Goal: Transaction & Acquisition: Purchase product/service

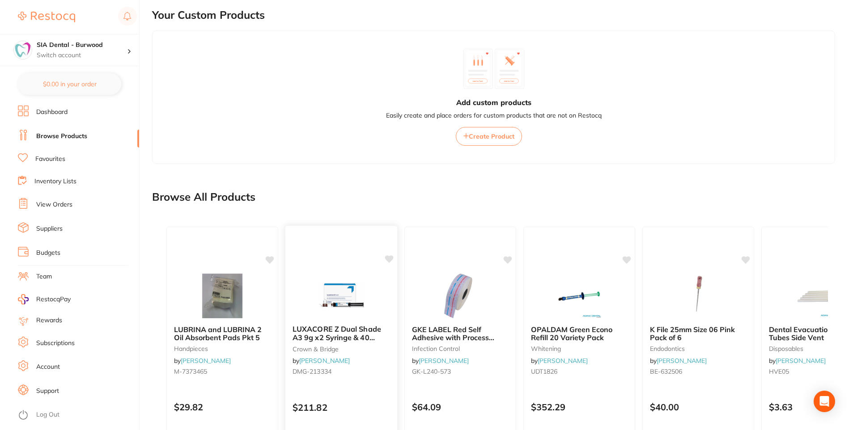
scroll to position [196, 0]
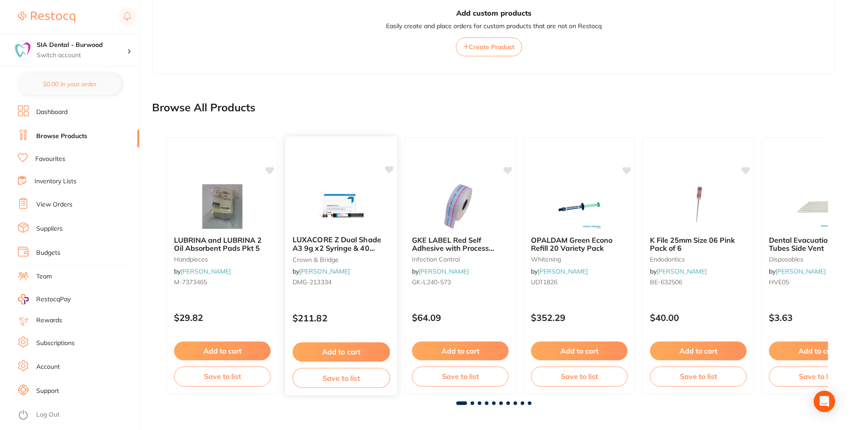
click at [339, 351] on button "Add to cart" at bounding box center [342, 352] width 98 height 19
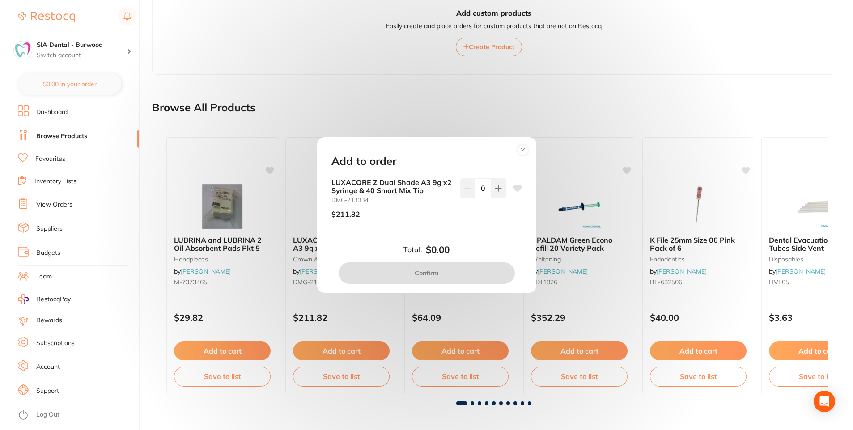
click at [521, 152] on circle at bounding box center [523, 150] width 10 height 10
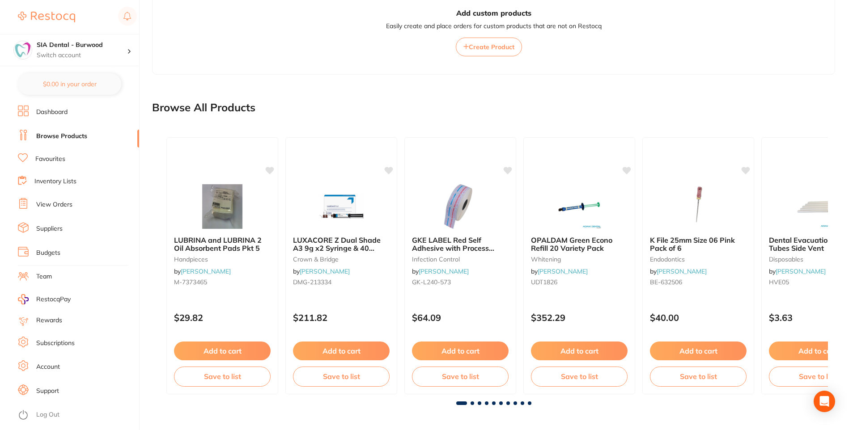
click at [40, 178] on link "Inventory Lists" at bounding box center [55, 181] width 42 height 9
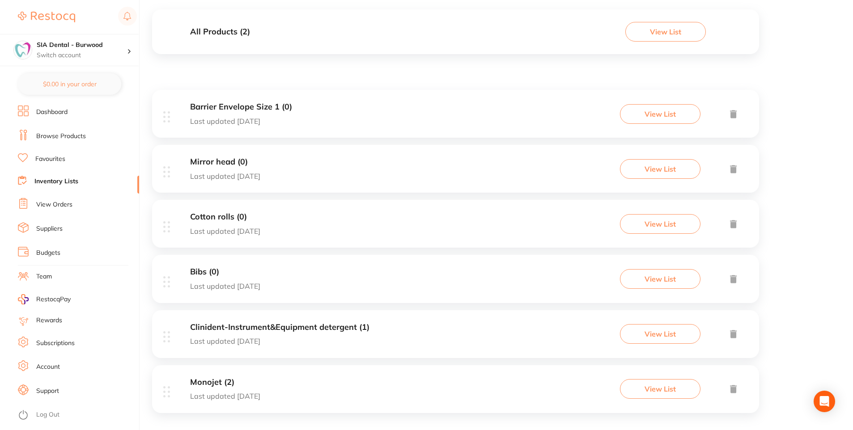
scroll to position [104, 0]
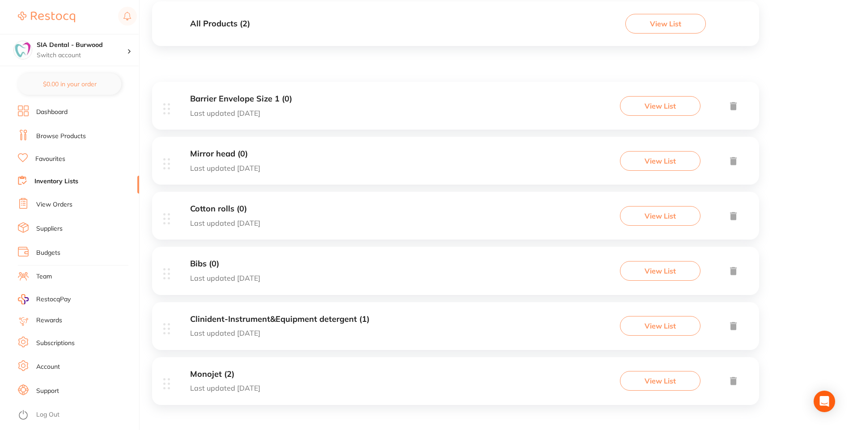
click at [225, 378] on h3 "Monojet (2)" at bounding box center [225, 374] width 70 height 9
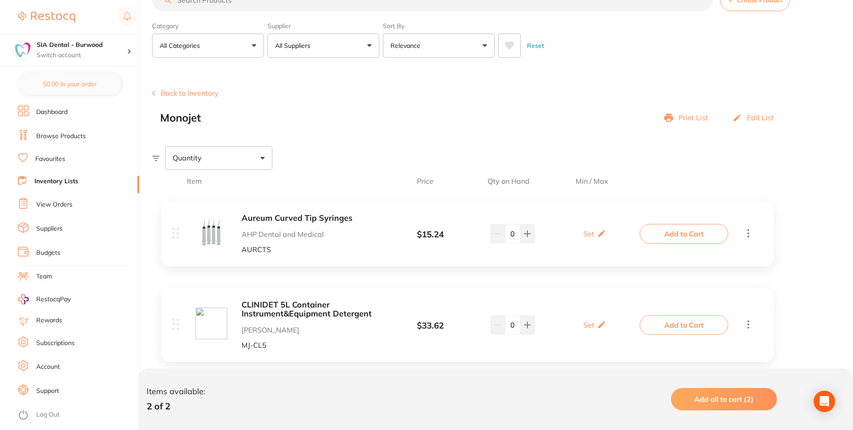
scroll to position [49, 0]
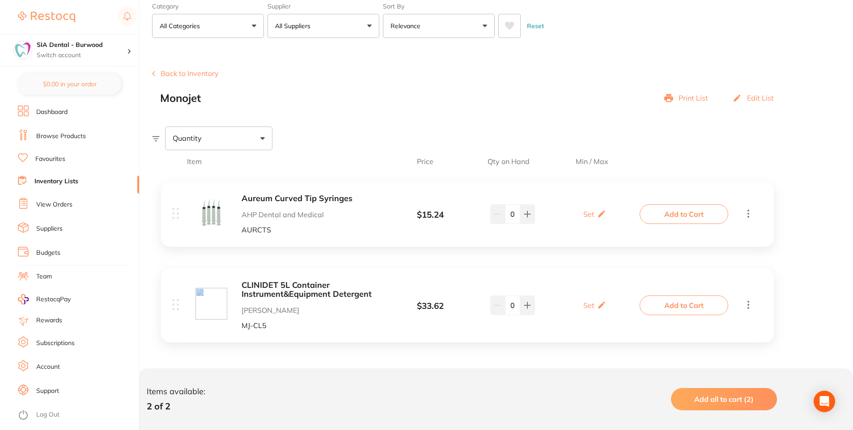
drag, startPoint x: 160, startPoint y: 267, endPoint x: 244, endPoint y: 269, distance: 84.6
click at [244, 269] on div "Aureum Curved Tip Syringes AHP Dental and Medical AURCTS $ 15.24 Set Set Min / …" at bounding box center [467, 266] width 631 height 186
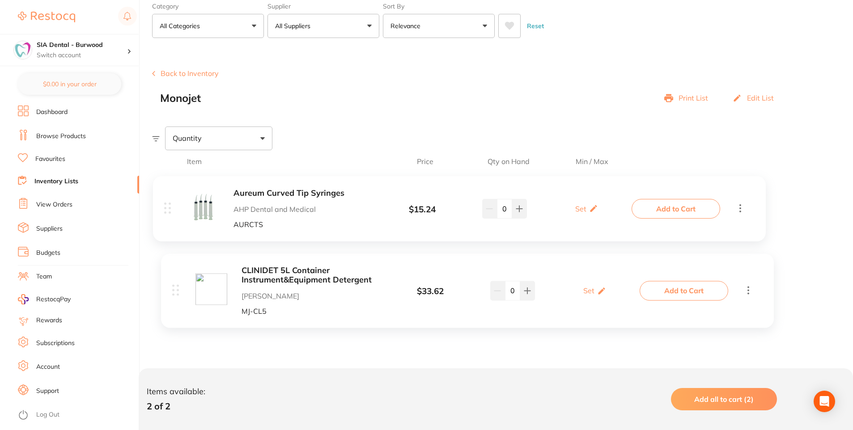
drag, startPoint x: 410, startPoint y: 201, endPoint x: 403, endPoint y: 195, distance: 9.2
click at [403, 195] on div "Aureum Curved Tip Syringes AHP Dental and Medical AURCTS $ 15.24 Set Set Min / …" at bounding box center [467, 266] width 631 height 186
